Goal: Task Accomplishment & Management: Manage account settings

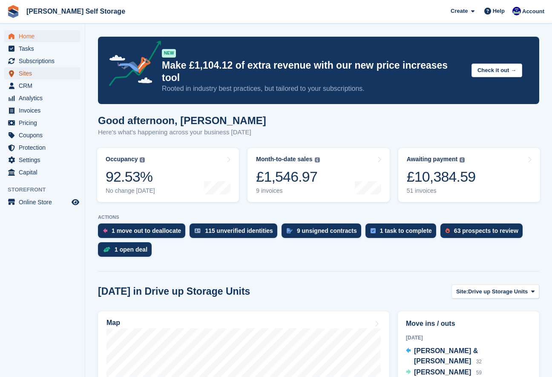
click at [30, 73] on span "Sites" at bounding box center [44, 73] width 51 height 12
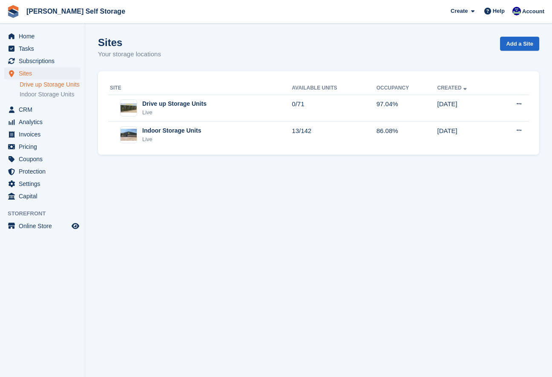
click at [31, 88] on link "Drive up Storage Units" at bounding box center [50, 85] width 61 height 8
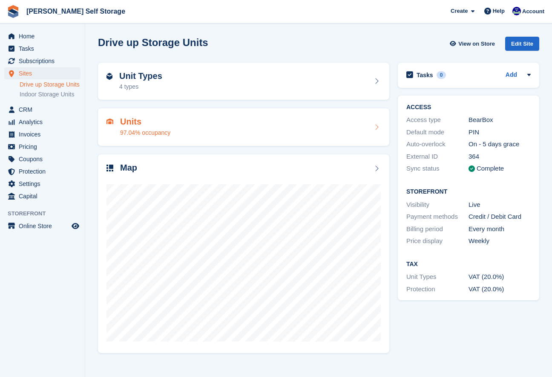
click at [213, 132] on div "Units 97.04% occupancy" at bounding box center [244, 127] width 274 height 20
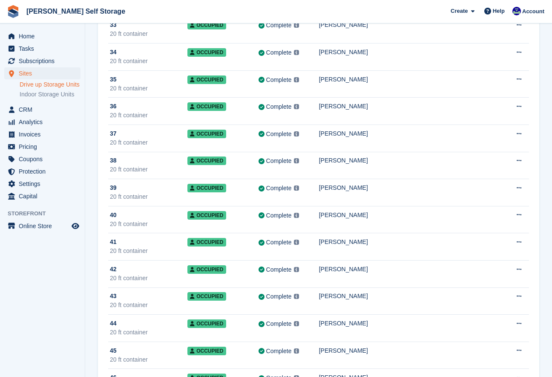
scroll to position [960, 0]
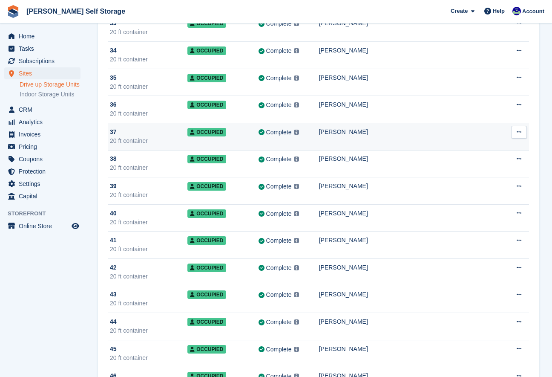
click at [354, 134] on div "Bella Saul" at bounding box center [411, 131] width 184 height 9
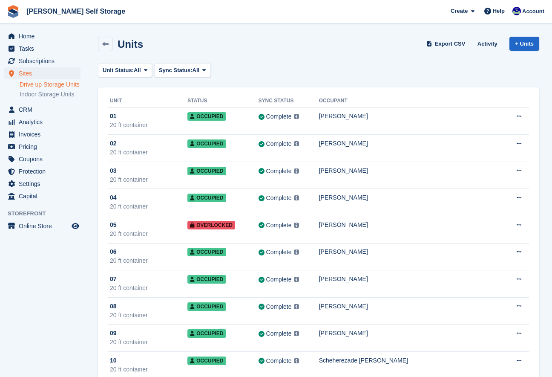
scroll to position [960, 0]
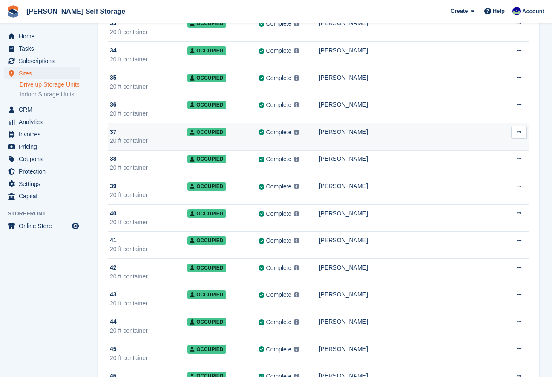
click at [349, 132] on div "Bella Saul" at bounding box center [411, 131] width 184 height 9
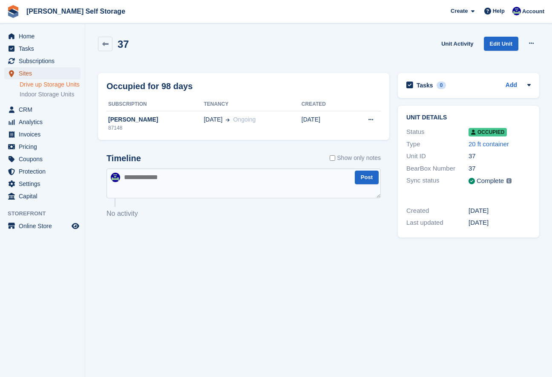
click at [35, 69] on span "Sites" at bounding box center [44, 73] width 51 height 12
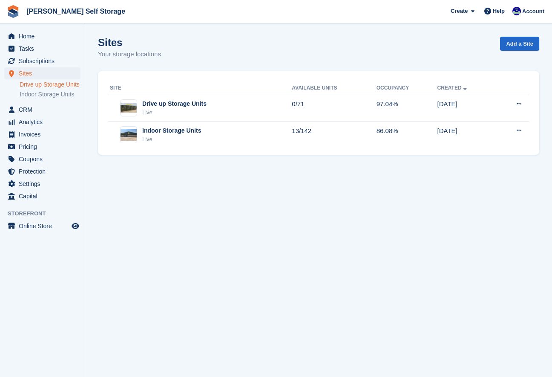
click at [37, 83] on link "Drive up Storage Units" at bounding box center [50, 85] width 61 height 8
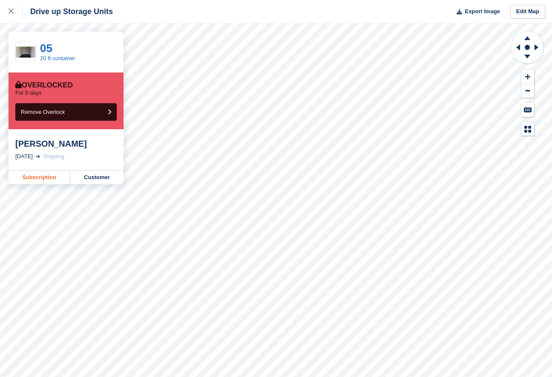
click at [52, 175] on link "Subscription" at bounding box center [40, 177] width 62 height 14
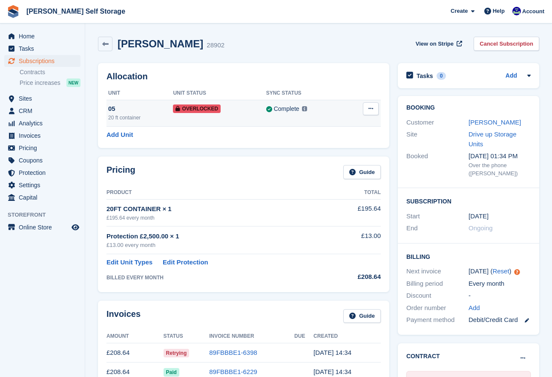
click at [116, 119] on div "20 ft container" at bounding box center [140, 118] width 65 height 8
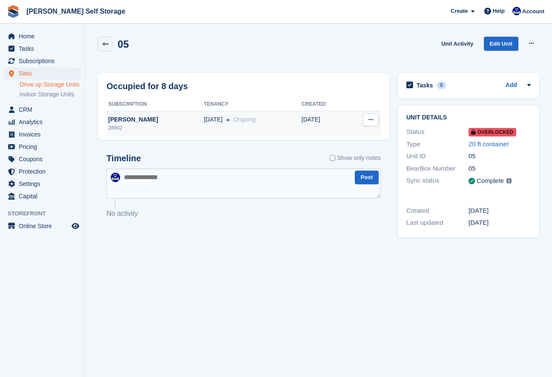
click at [165, 124] on div "28902" at bounding box center [155, 128] width 97 height 8
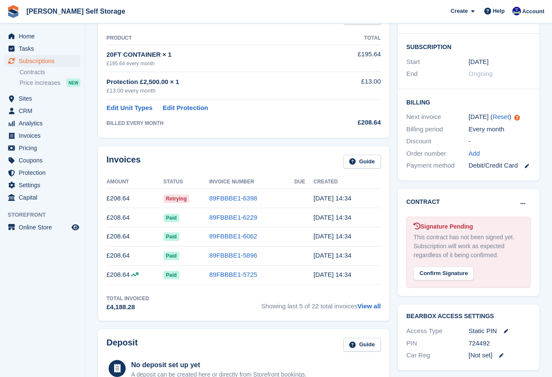
scroll to position [149, 0]
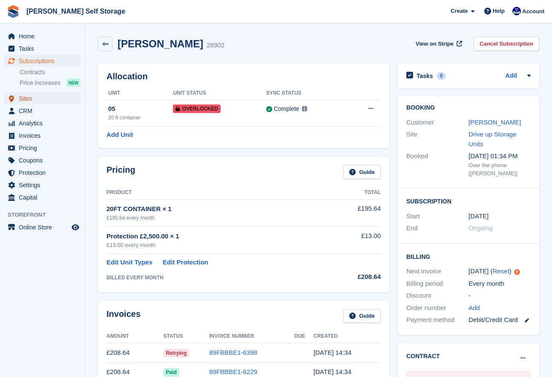
click at [23, 100] on span "Sites" at bounding box center [44, 98] width 51 height 12
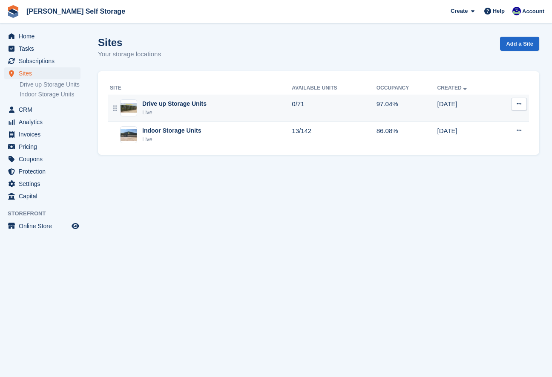
click at [166, 108] on div "Drive up Storage Units" at bounding box center [174, 103] width 64 height 9
